Goal: Register for event/course

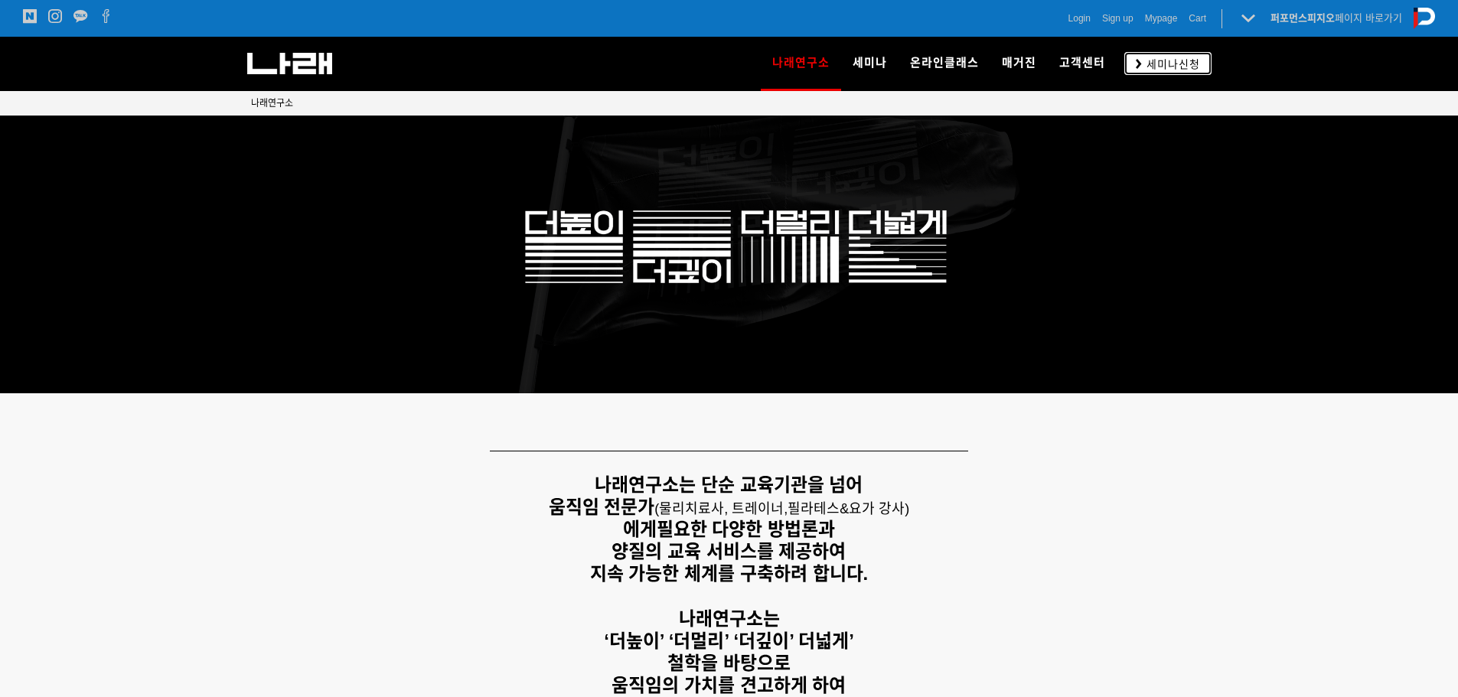
click at [1152, 66] on span "세미나신청" at bounding box center [1171, 64] width 58 height 15
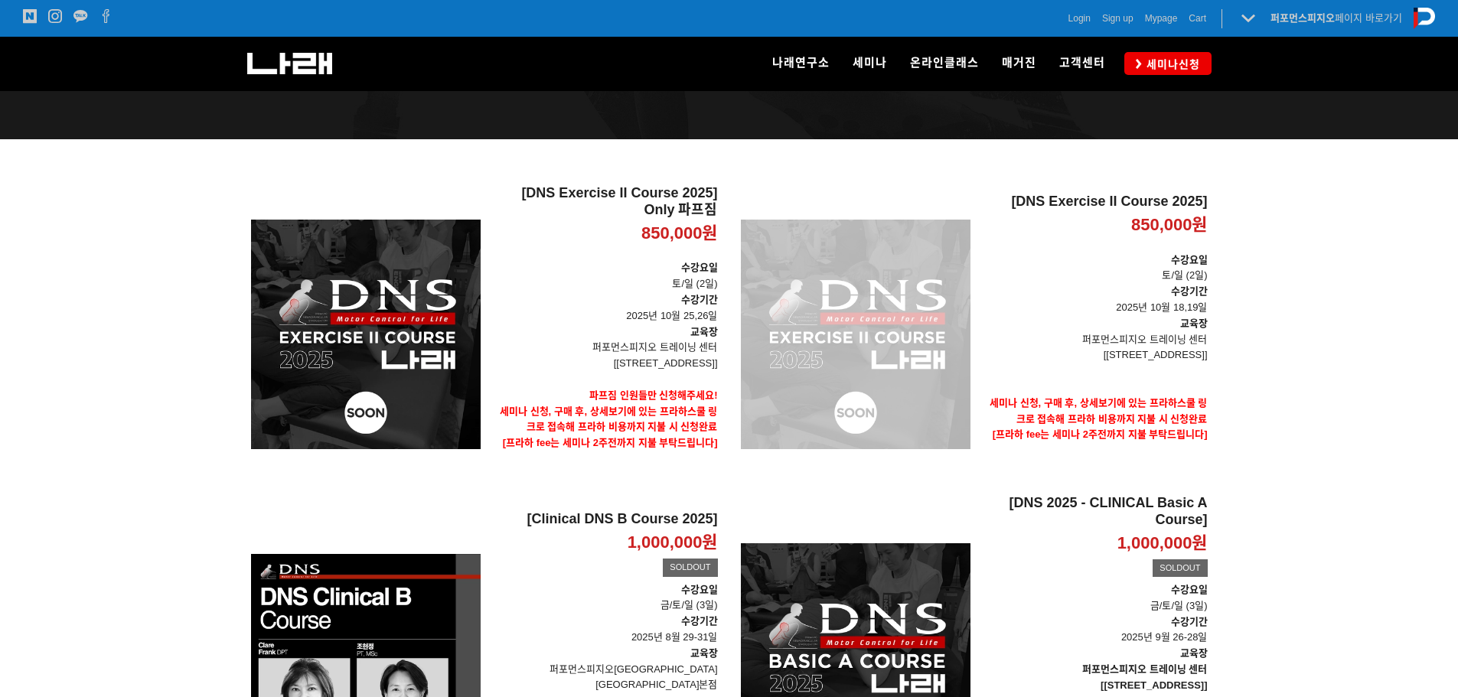
scroll to position [153, 0]
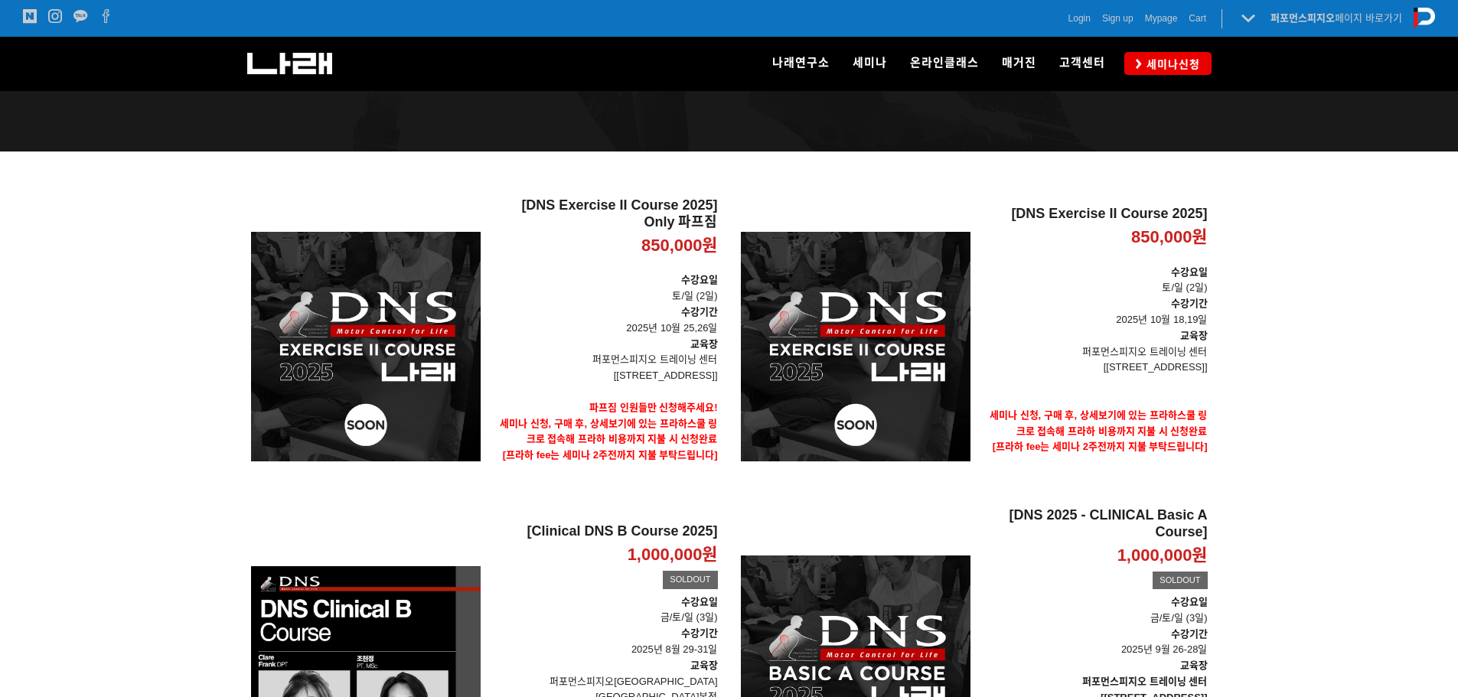
drag, startPoint x: 152, startPoint y: 254, endPoint x: 151, endPoint y: 263, distance: 9.3
click at [152, 259] on div at bounding box center [729, 682] width 1458 height 1060
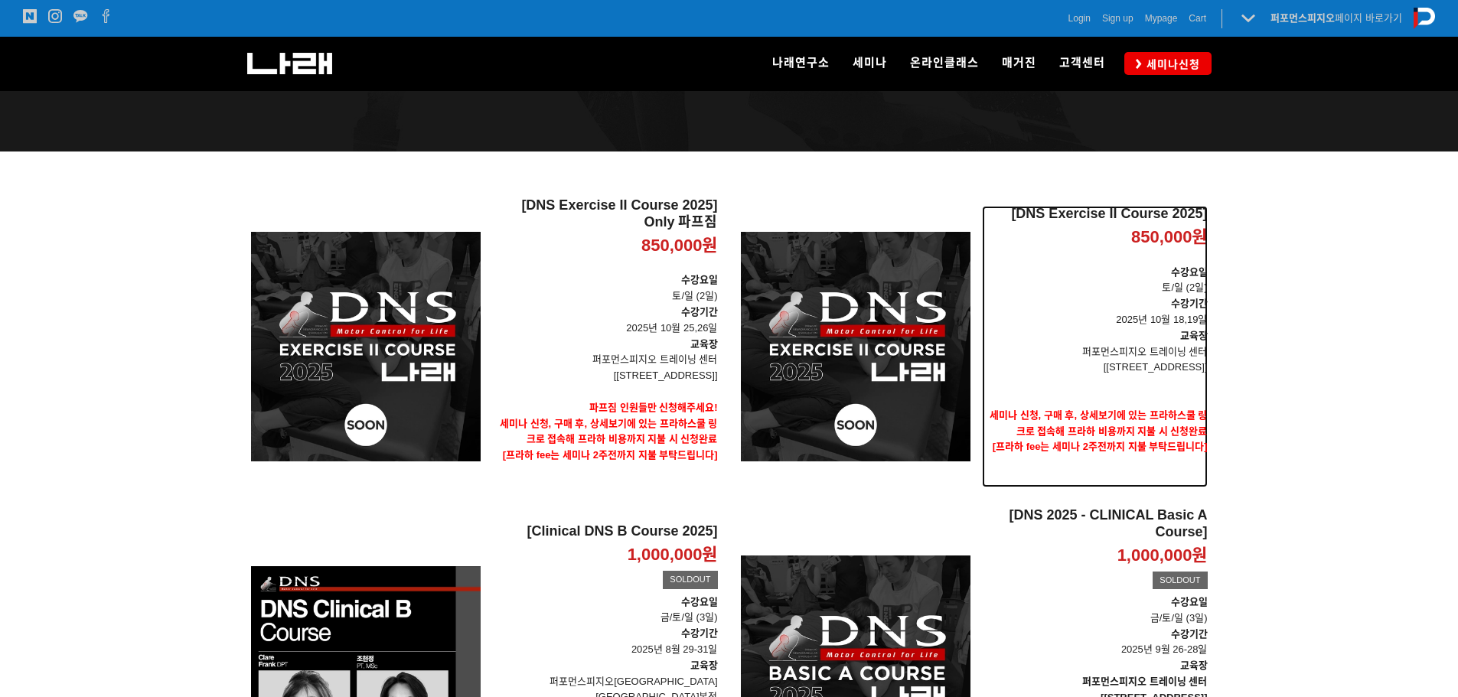
click at [1169, 236] on p "850,000원" at bounding box center [1169, 238] width 77 height 22
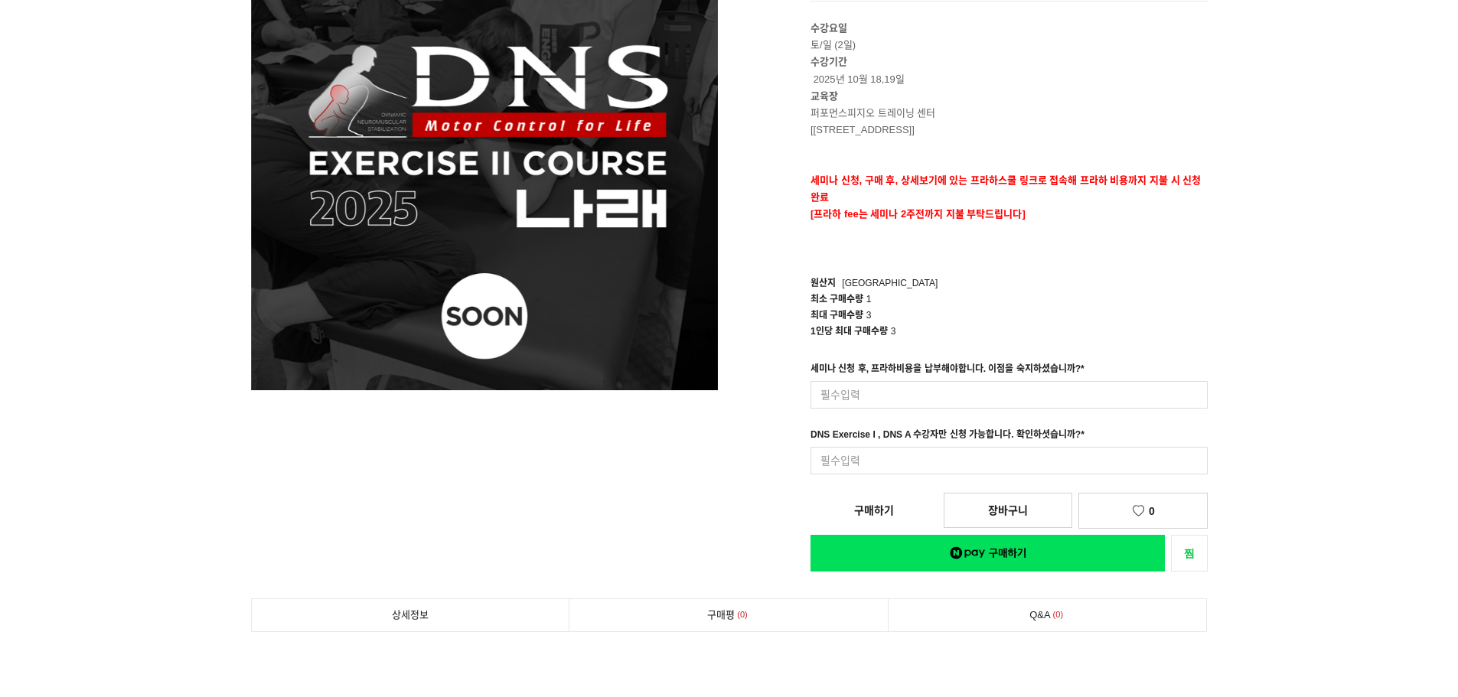
scroll to position [230, 0]
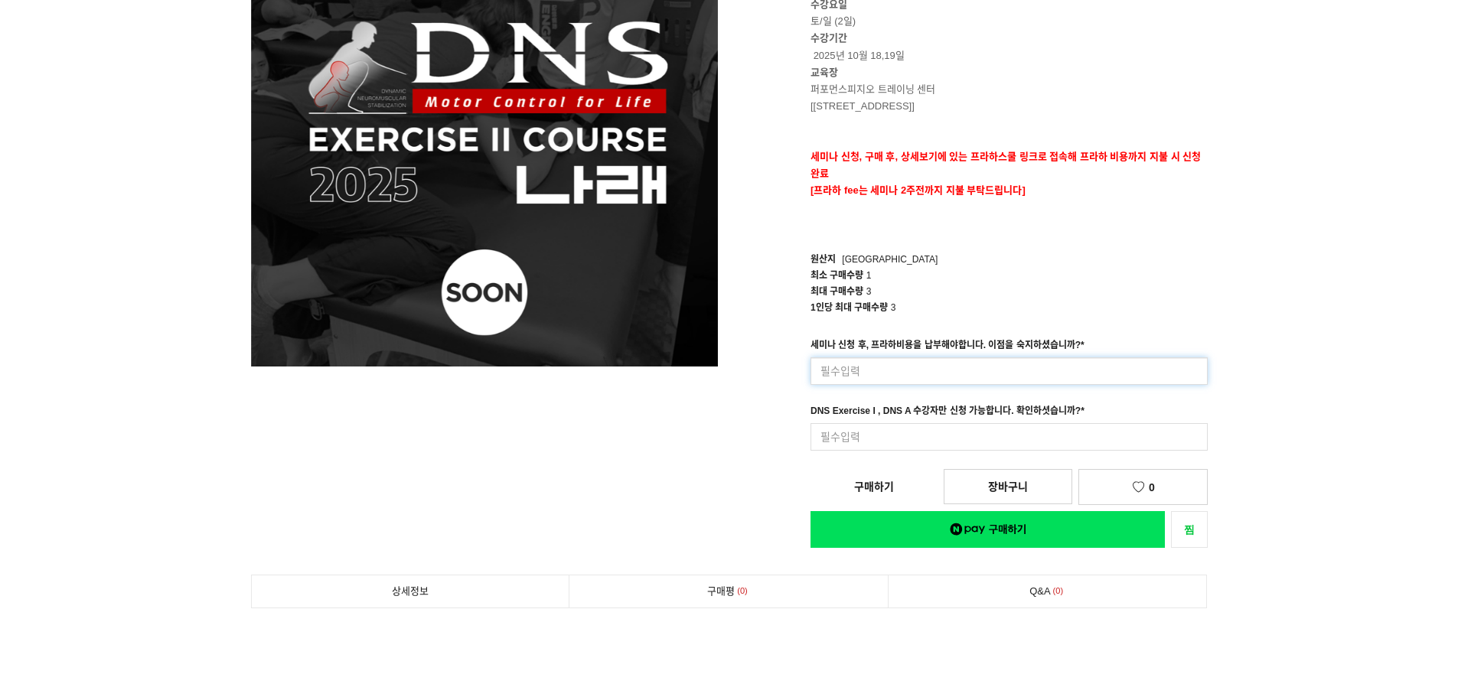
click at [1041, 373] on input at bounding box center [1008, 371] width 397 height 28
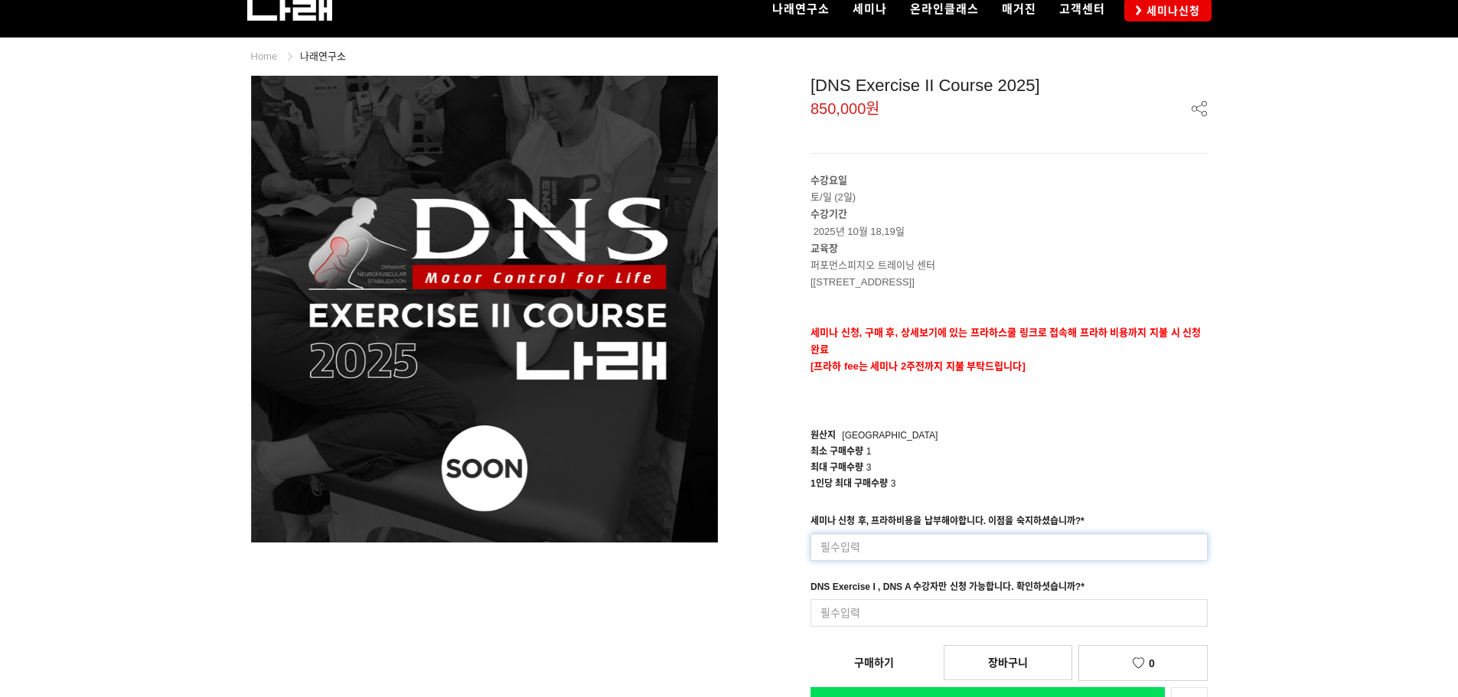
scroll to position [77, 0]
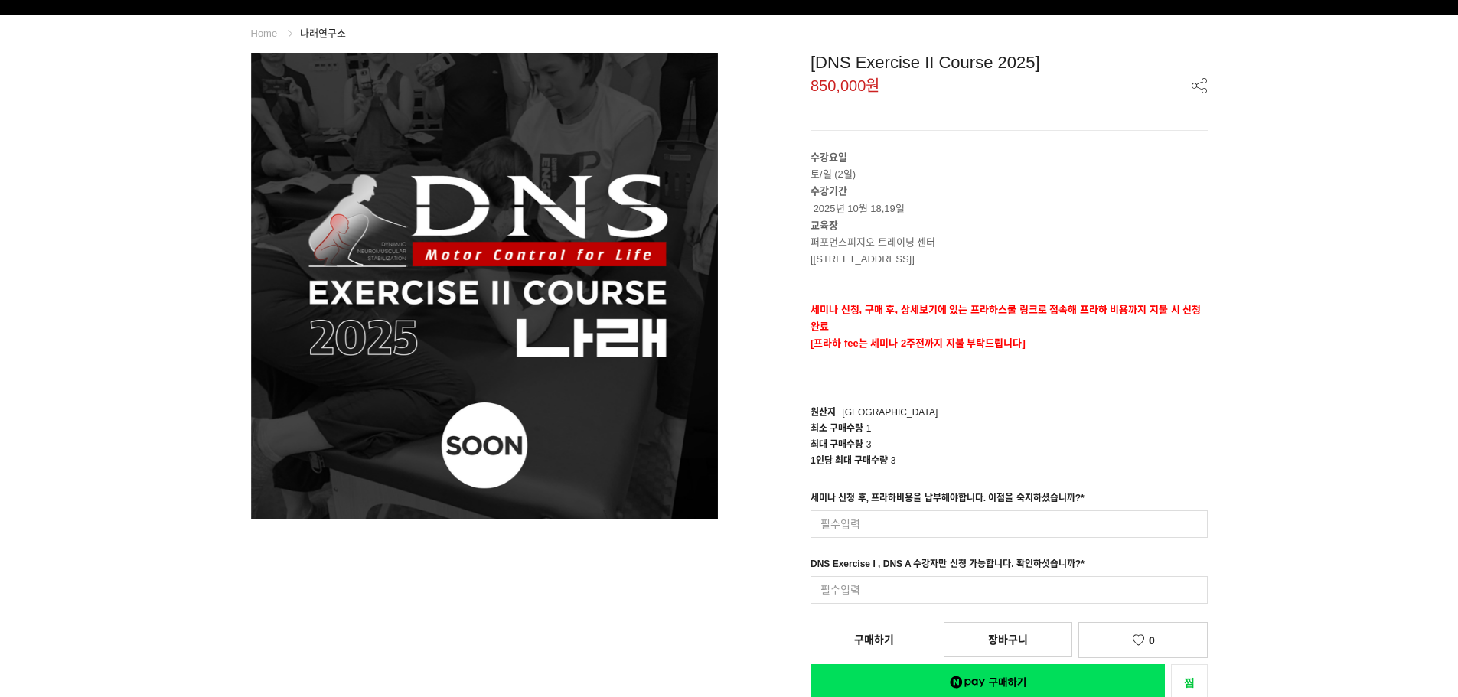
click at [1026, 214] on p "수강기간 2025년 10월 18,19일" at bounding box center [1008, 200] width 397 height 34
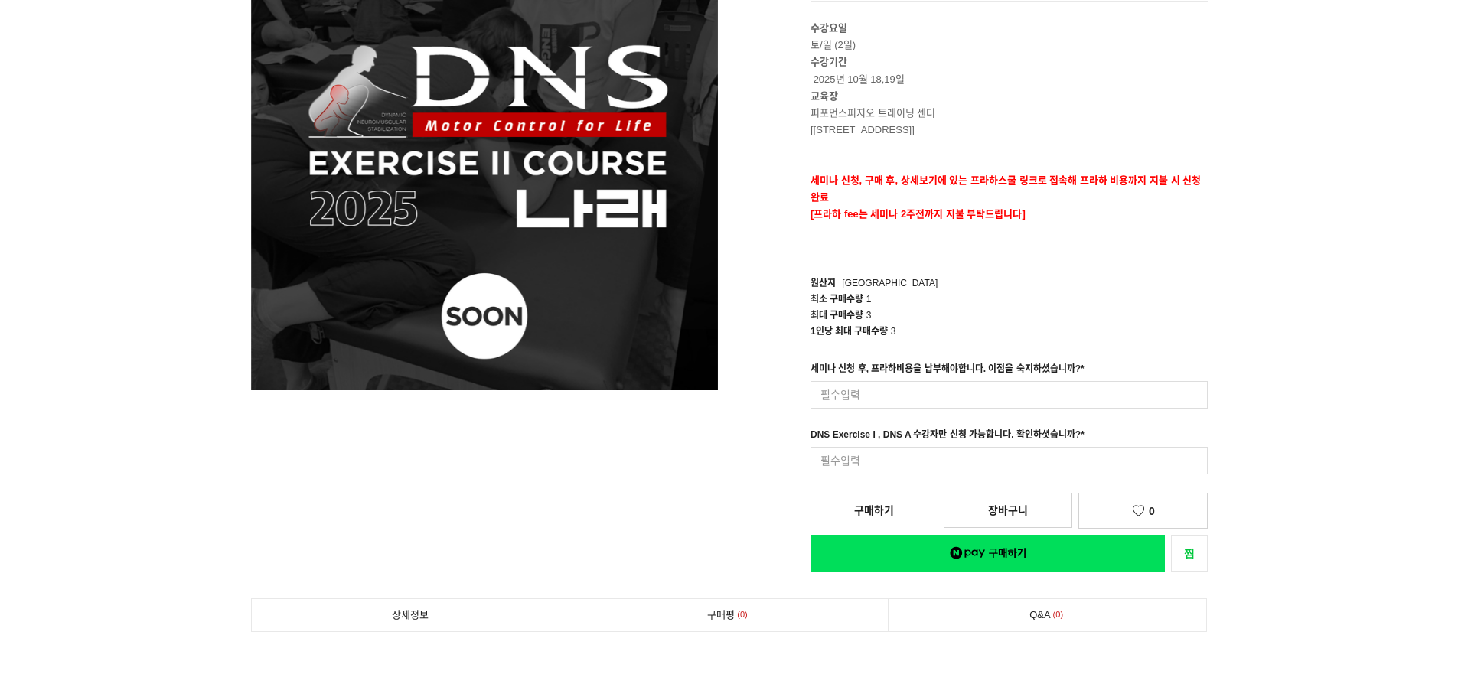
scroll to position [230, 0]
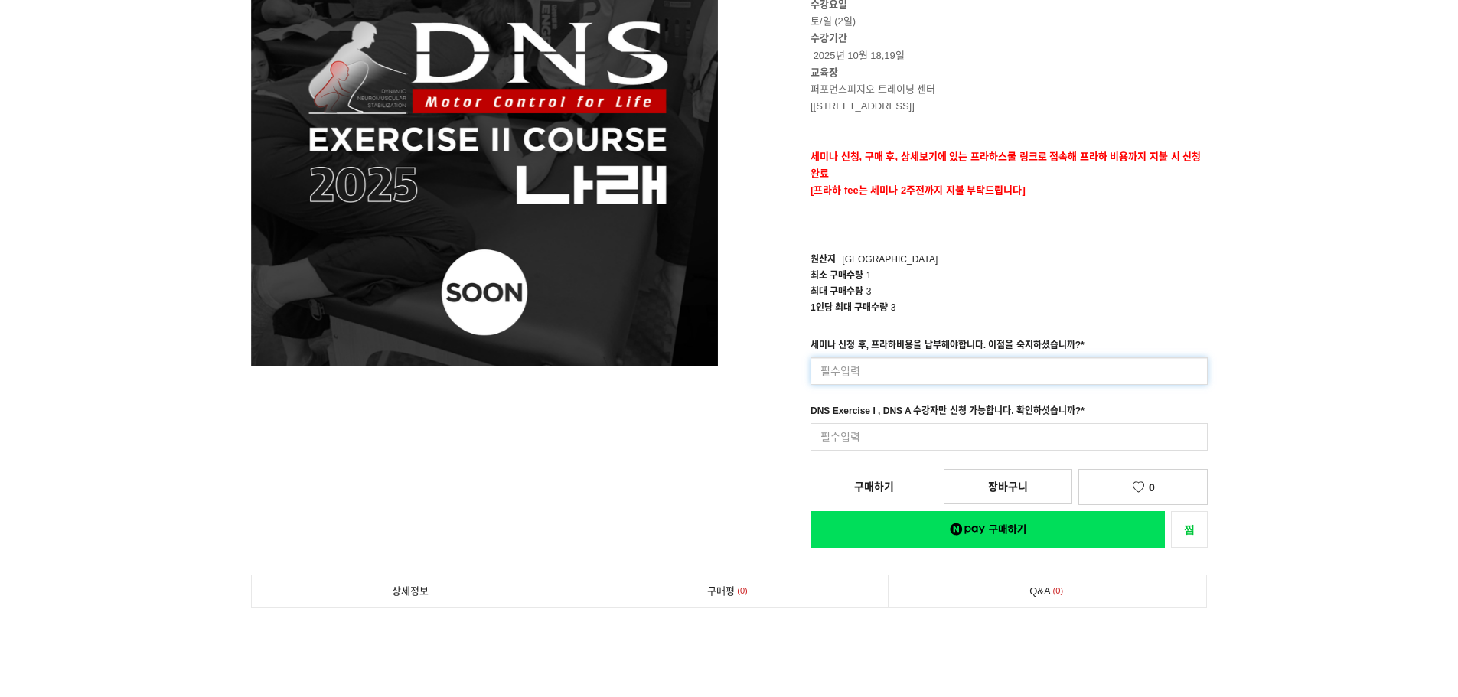
click at [942, 375] on input at bounding box center [1008, 371] width 397 height 28
click at [1177, 264] on div "원산지 Korea" at bounding box center [1008, 260] width 397 height 16
click at [1032, 429] on input at bounding box center [1008, 437] width 397 height 28
type input "d"
type input "ㄴ"
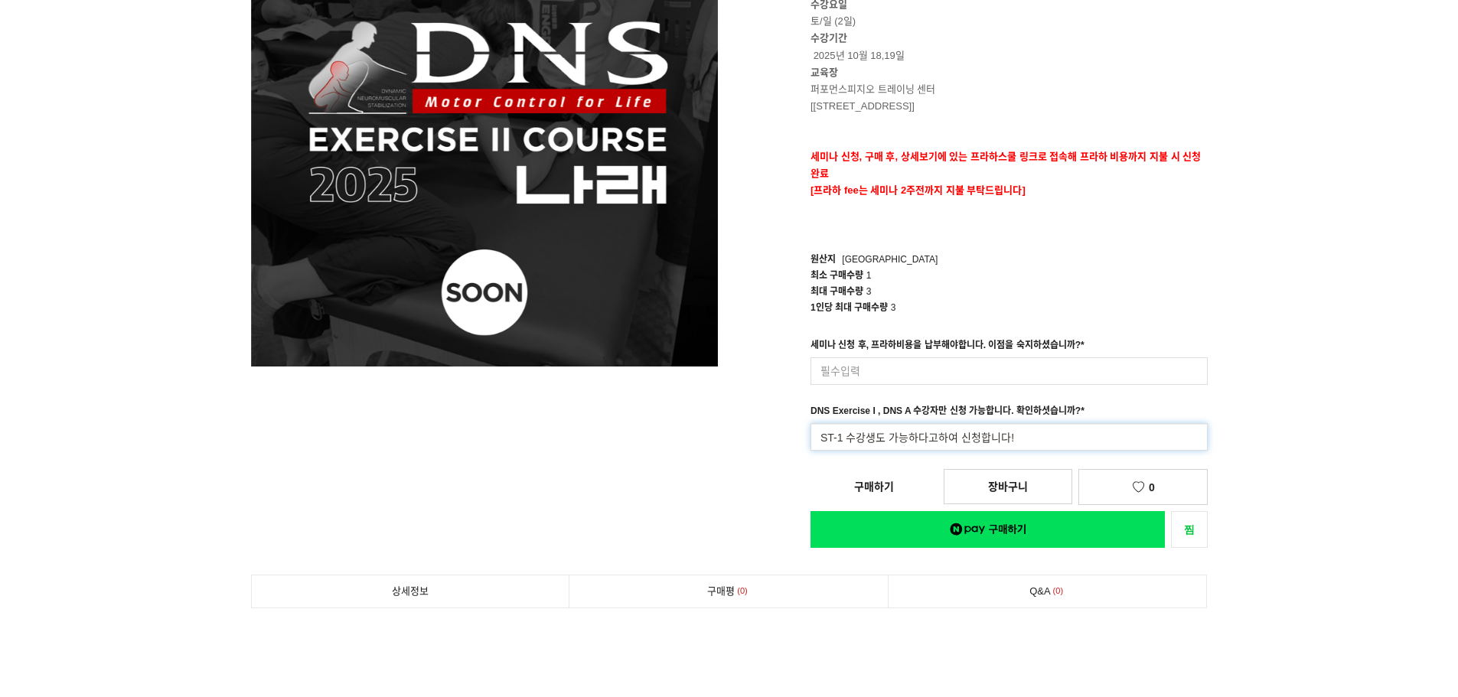
click at [820, 438] on input "ST-1 수강생도 가능하다고하여 신청합니다!" at bounding box center [1008, 437] width 397 height 28
type input "프라하 스쿨에서 ST-1 수강생도 가능하다고하여 신청합니다!"
click at [920, 359] on input at bounding box center [1008, 371] width 397 height 28
type input "네"
click at [1021, 303] on div "1인당 최대 구매수량 3" at bounding box center [1008, 308] width 397 height 16
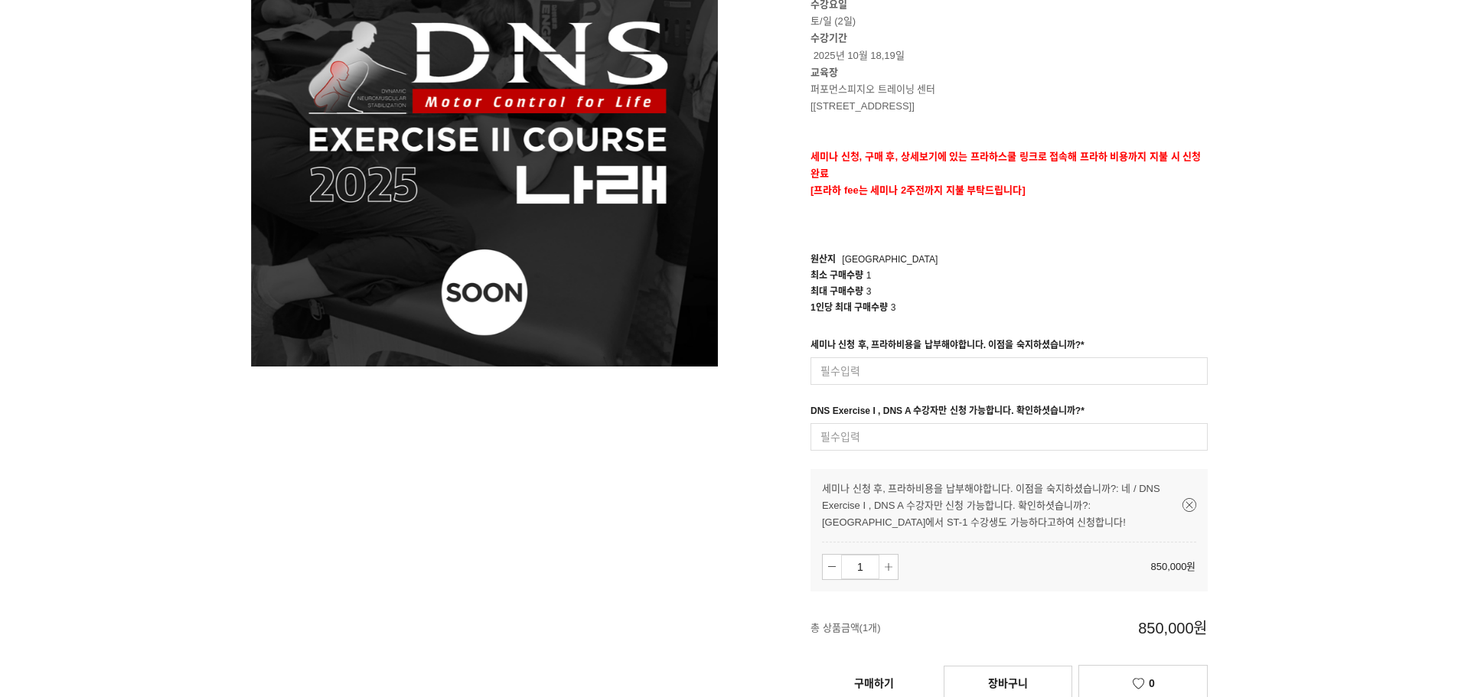
drag, startPoint x: 1010, startPoint y: 305, endPoint x: 1069, endPoint y: 344, distance: 70.7
click at [1015, 306] on div "1인당 최대 구매수량 3" at bounding box center [1008, 308] width 397 height 16
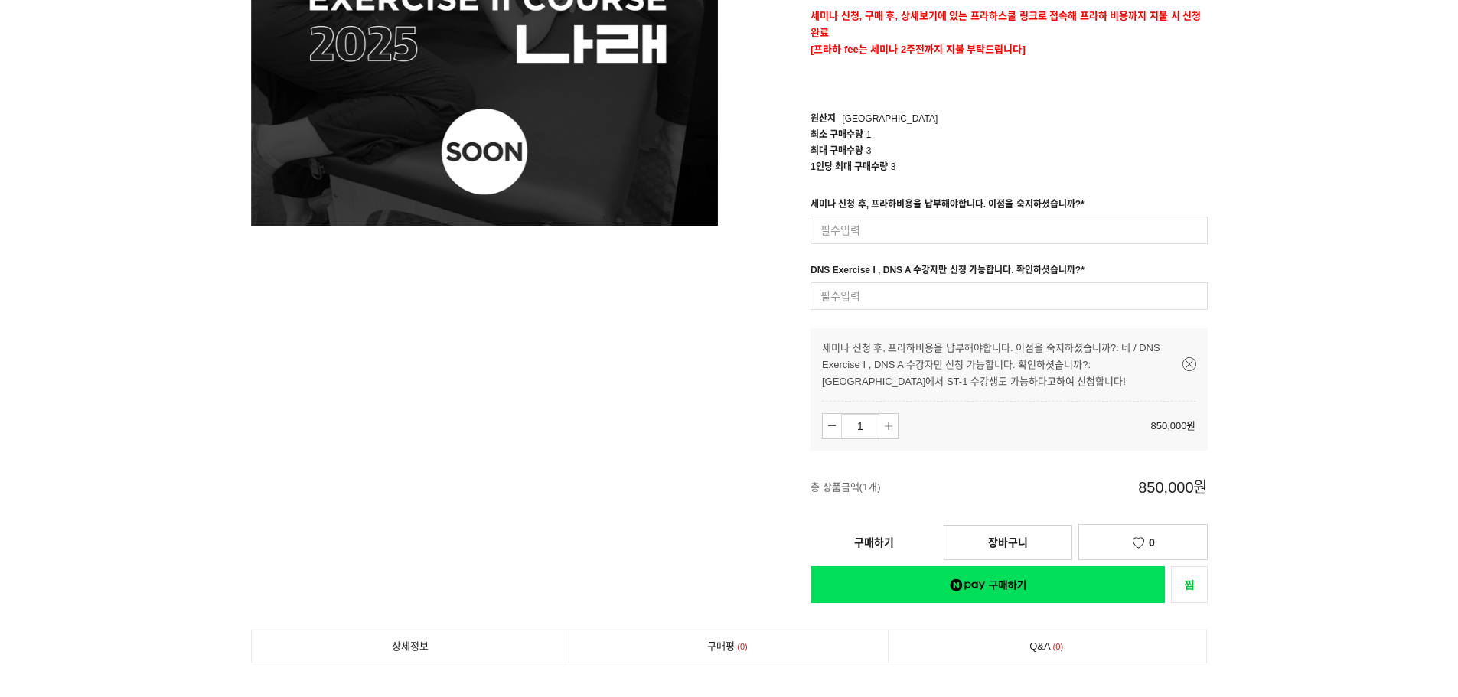
scroll to position [459, 0]
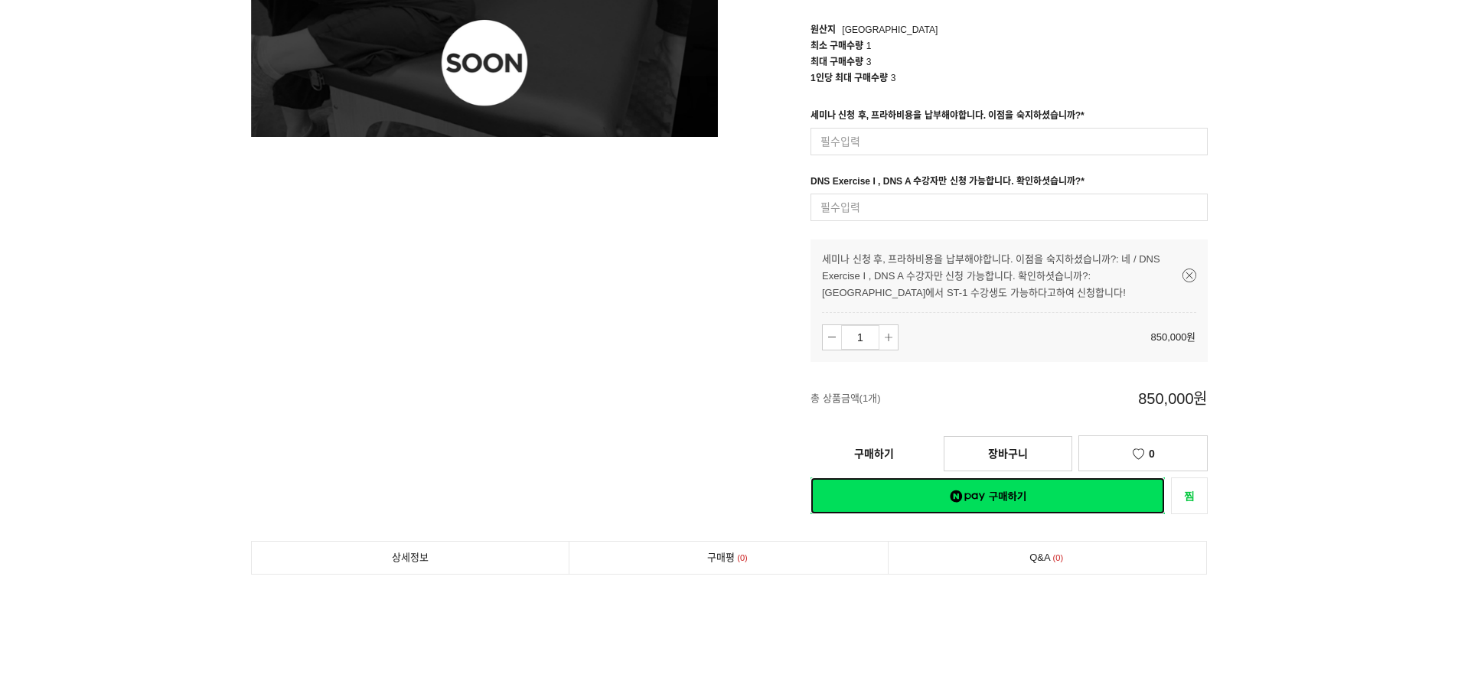
click at [1092, 490] on link "네이버페이 구매하기" at bounding box center [987, 496] width 354 height 37
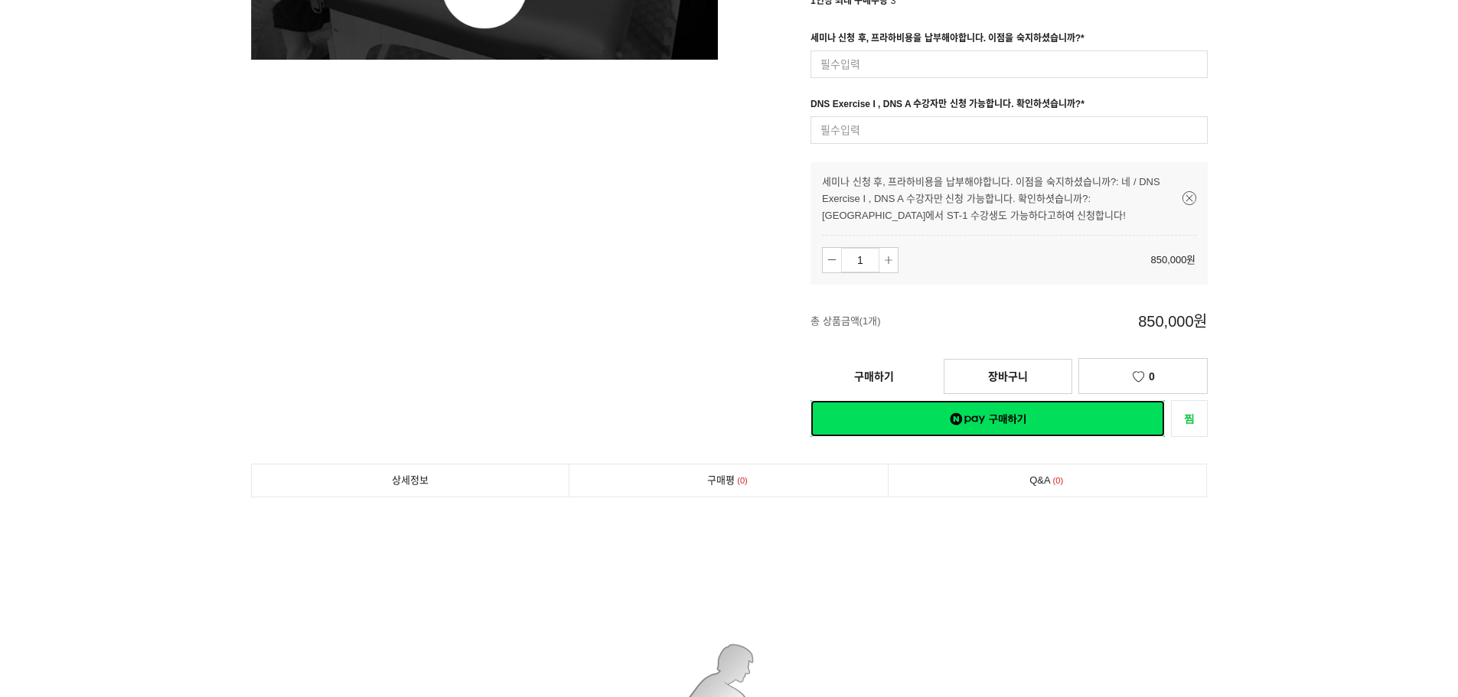
scroll to position [536, 0]
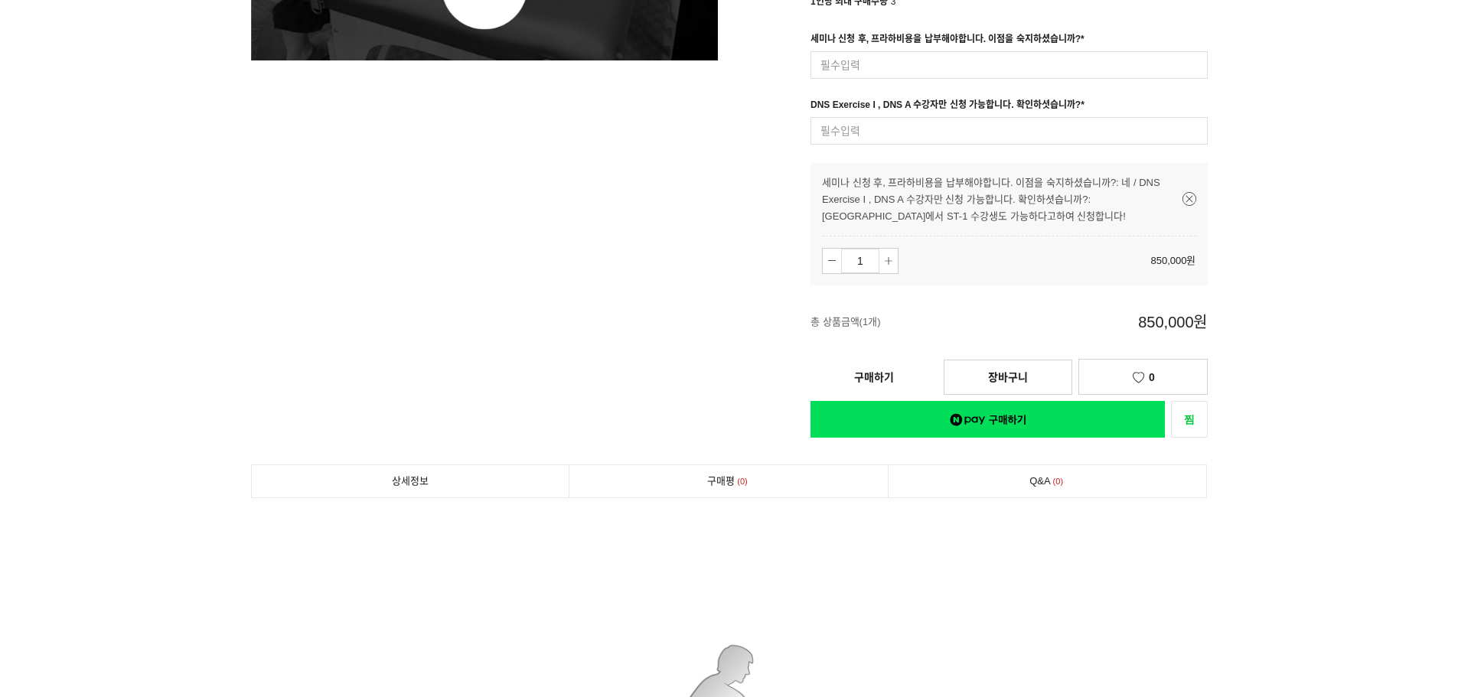
click at [897, 373] on link "구매하기" at bounding box center [873, 377] width 127 height 34
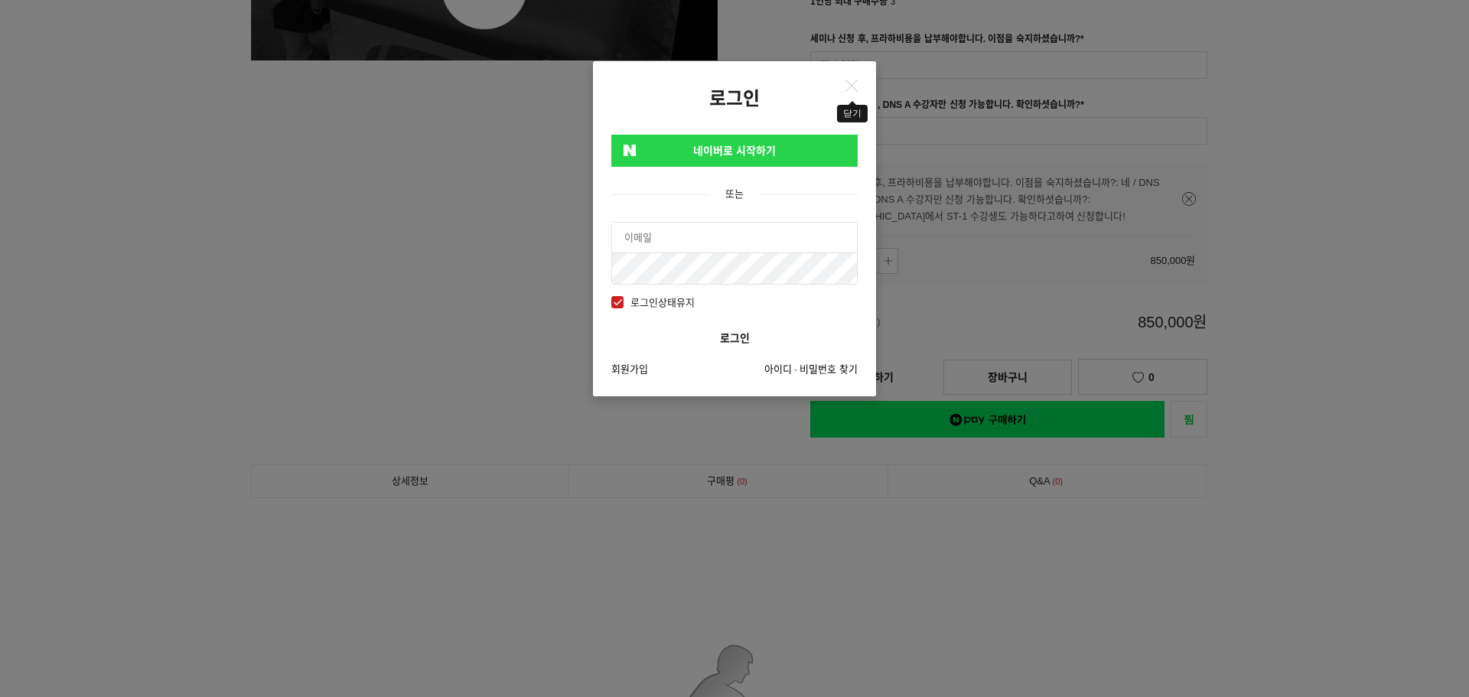
click at [853, 83] on icon "Close" at bounding box center [852, 86] width 12 height 12
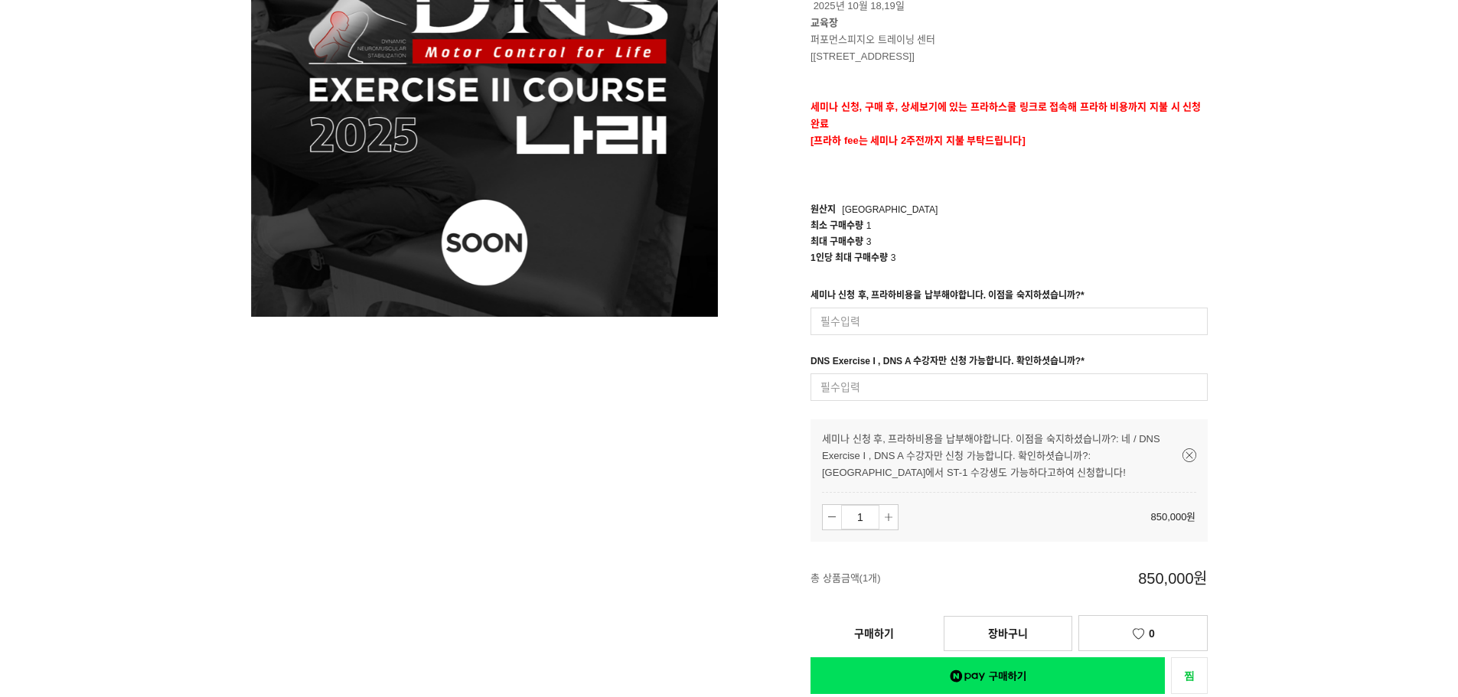
scroll to position [306, 0]
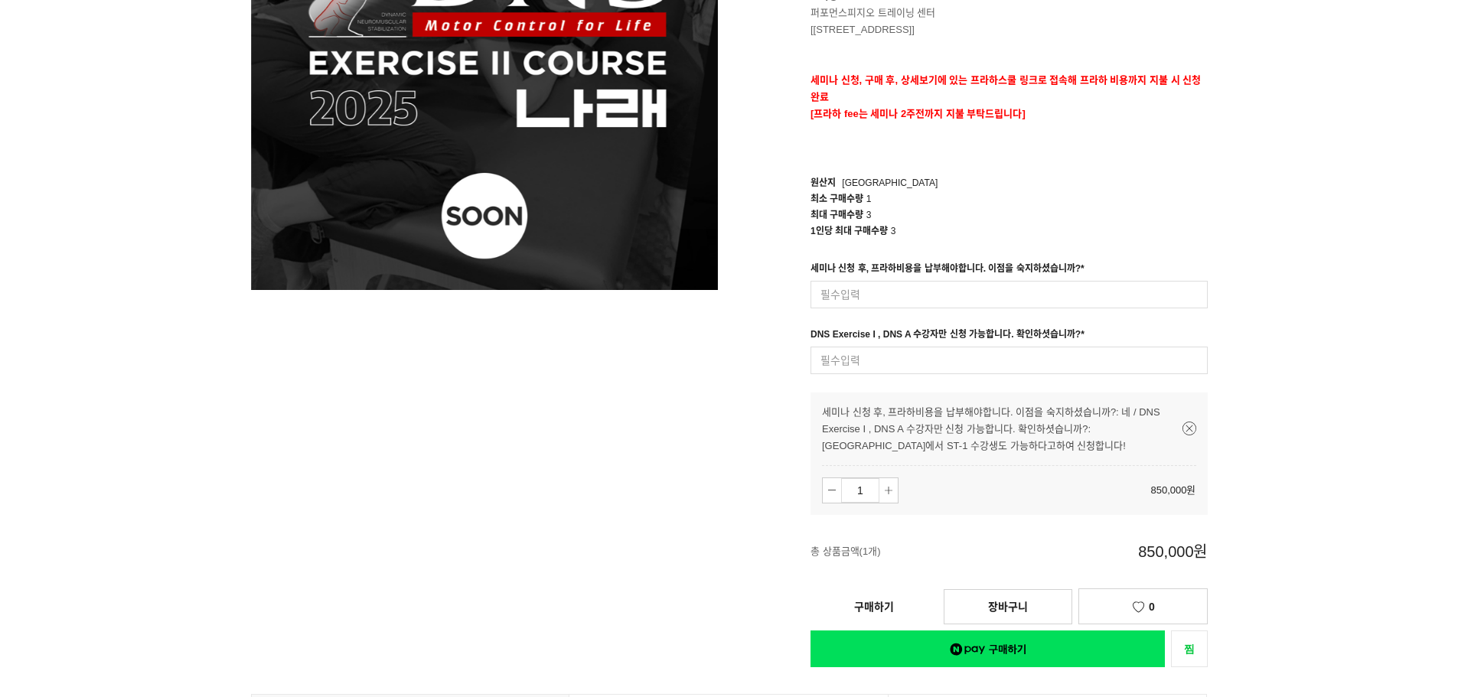
click at [893, 592] on link "구매하기" at bounding box center [873, 607] width 127 height 34
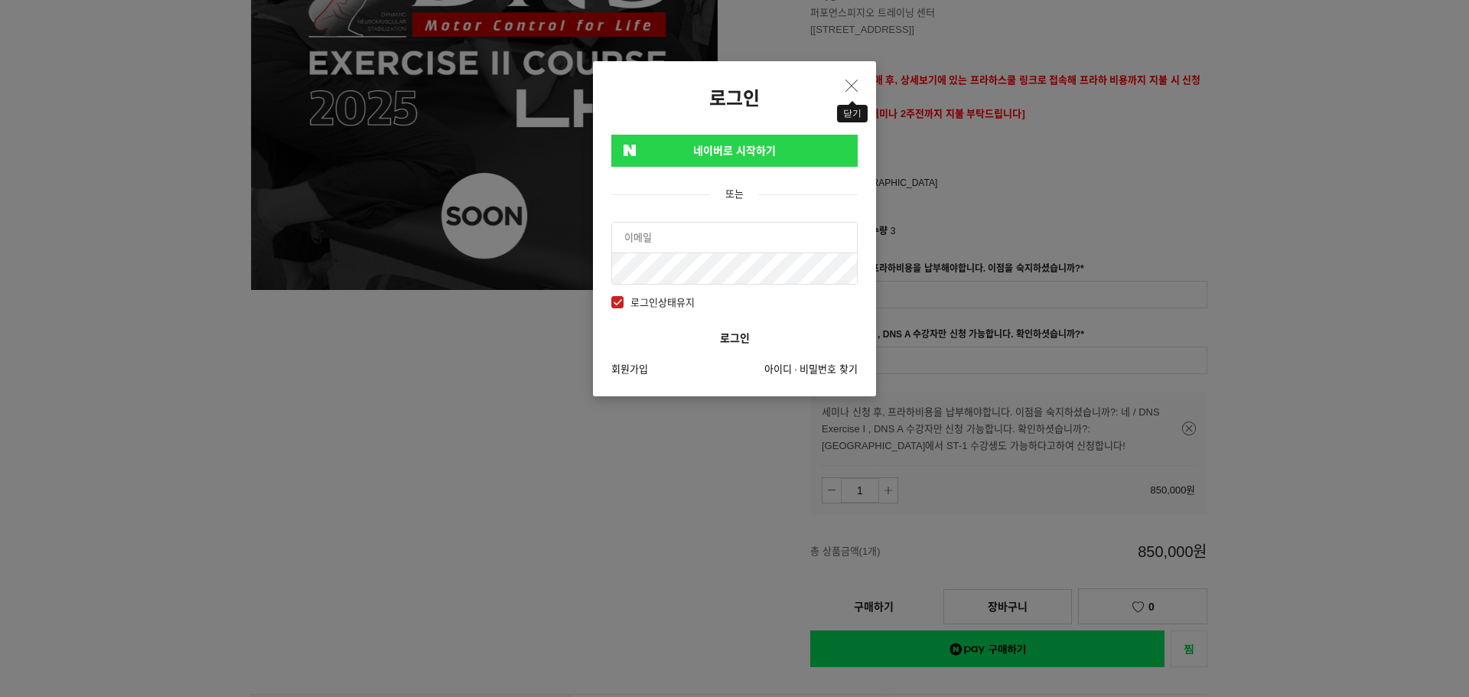
click at [850, 90] on icon "Close" at bounding box center [852, 86] width 12 height 12
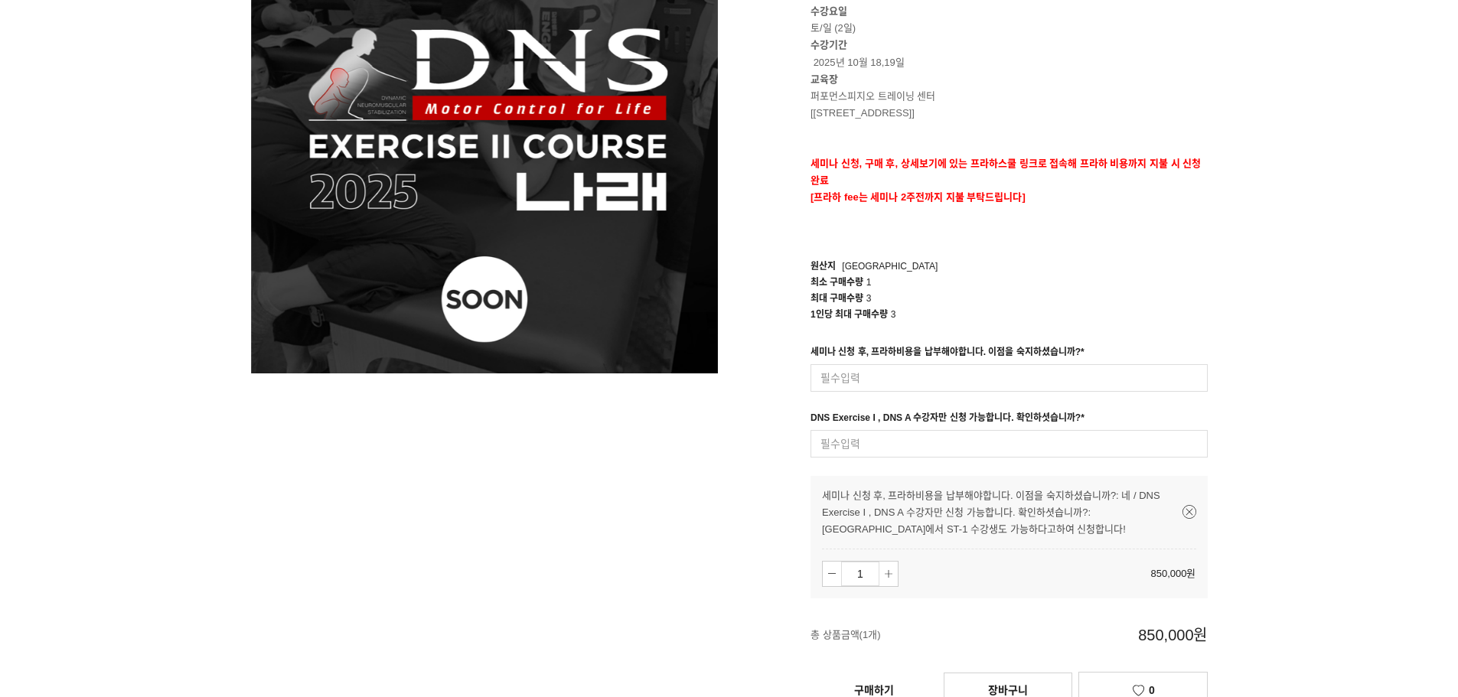
scroll to position [0, 0]
